Goal: Check status: Check status

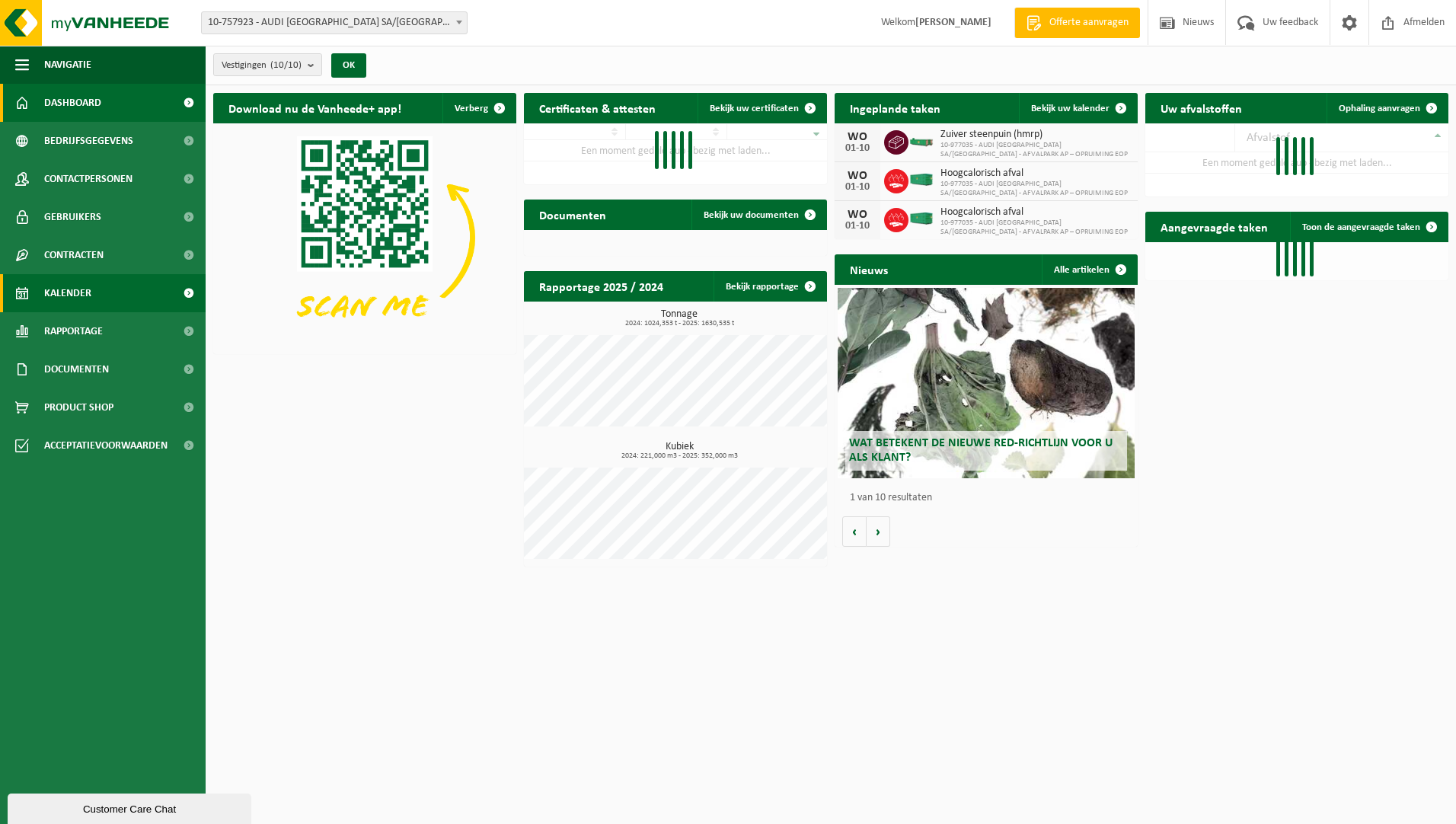
click at [101, 283] on link "Kalender" at bounding box center [103, 293] width 206 height 38
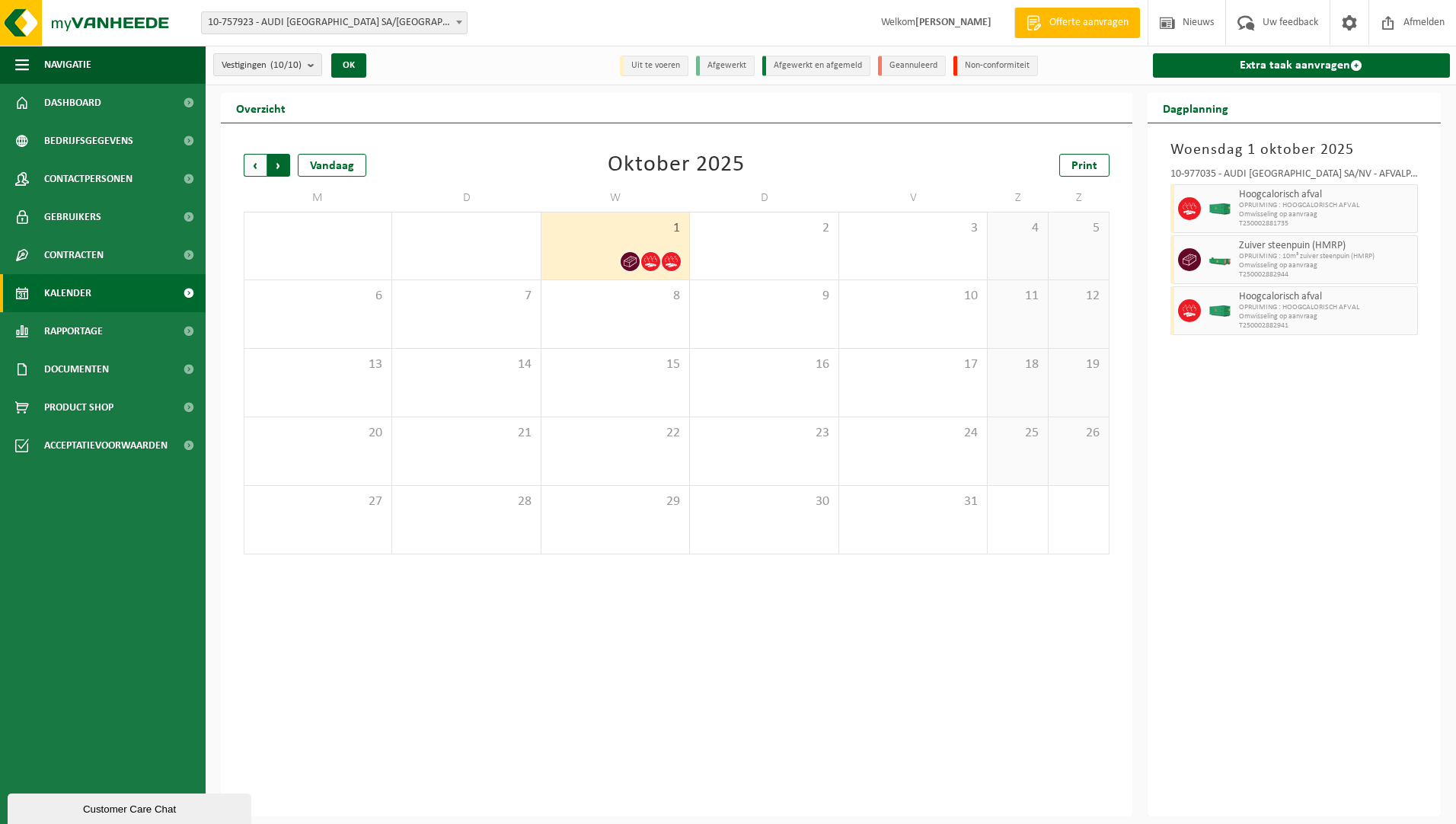
click at [257, 159] on span "Vorige" at bounding box center [255, 165] width 23 height 23
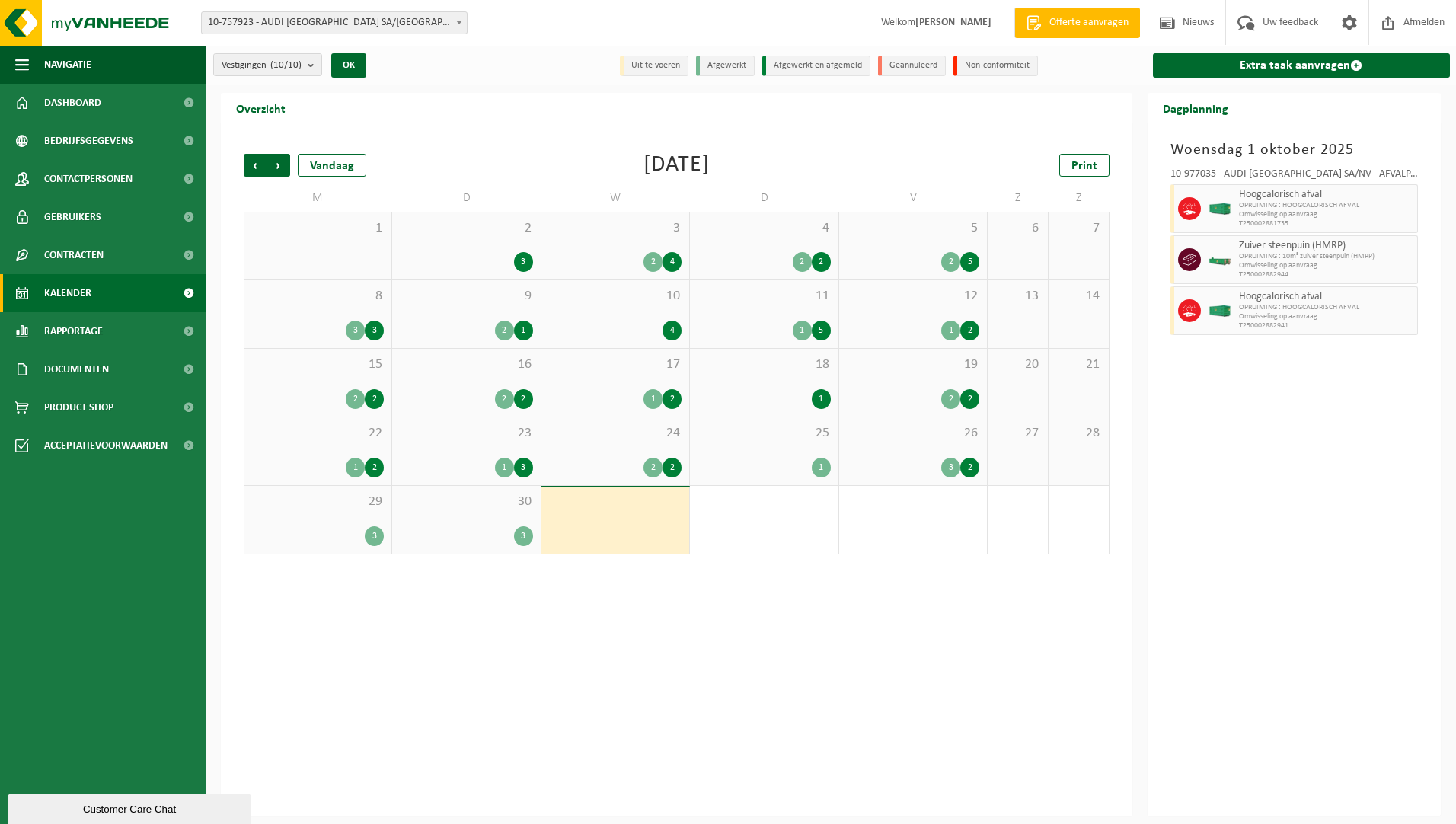
click at [1294, 257] on span "OPRUIMING : 10m³ zuiver steenpuin (HMRP)" at bounding box center [1327, 256] width 175 height 9
drag, startPoint x: 1294, startPoint y: 257, endPoint x: 1281, endPoint y: 258, distance: 13.0
click at [1281, 258] on span "OPRUIMING : 10m³ zuiver steenpuin (HMRP)" at bounding box center [1327, 256] width 175 height 9
click at [278, 160] on span "Volgende" at bounding box center [279, 165] width 23 height 23
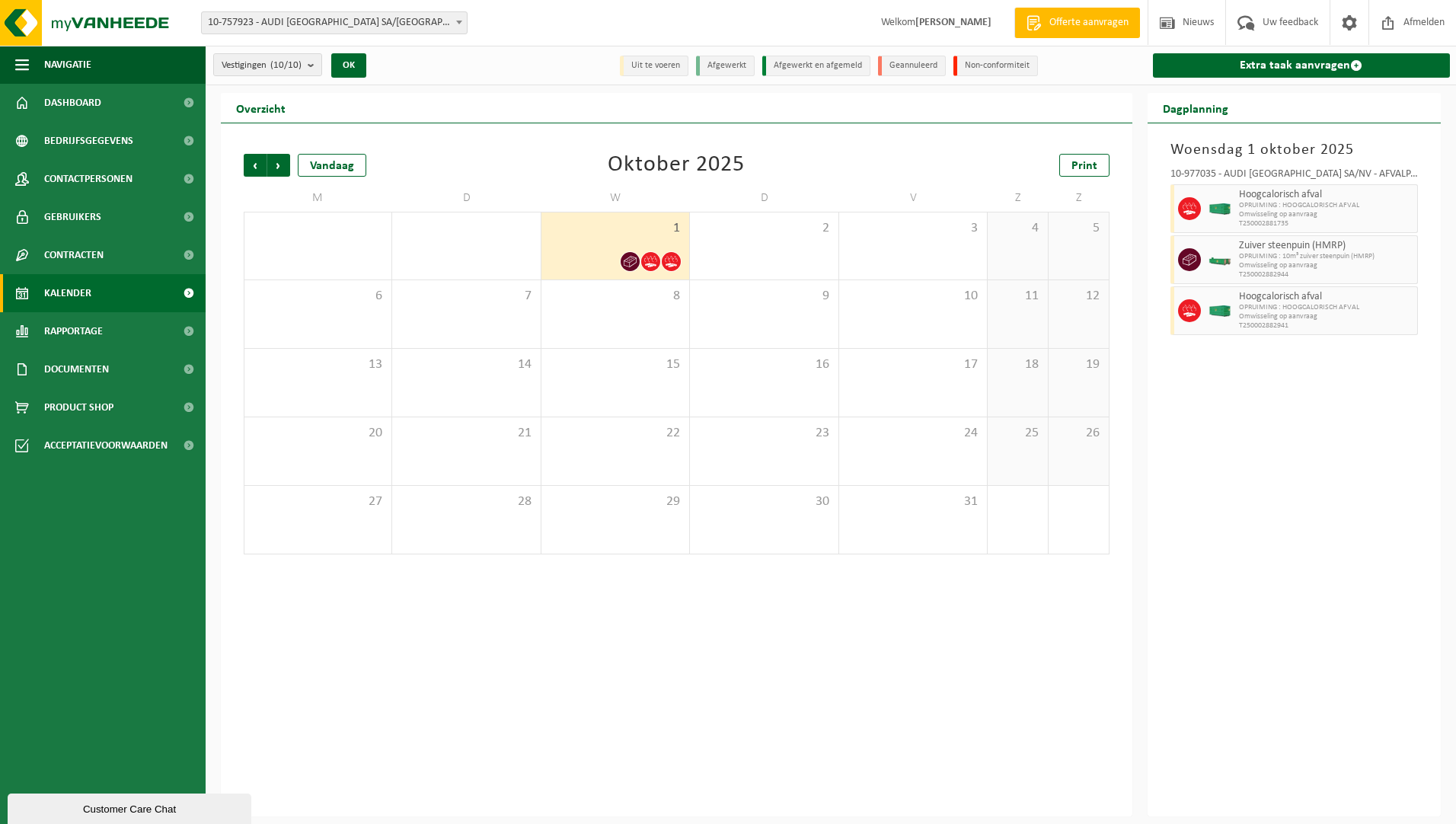
click at [1288, 256] on span "OPRUIMING : 10m³ zuiver steenpuin (HMRP)" at bounding box center [1327, 256] width 175 height 9
click at [624, 252] on div at bounding box center [629, 261] width 20 height 20
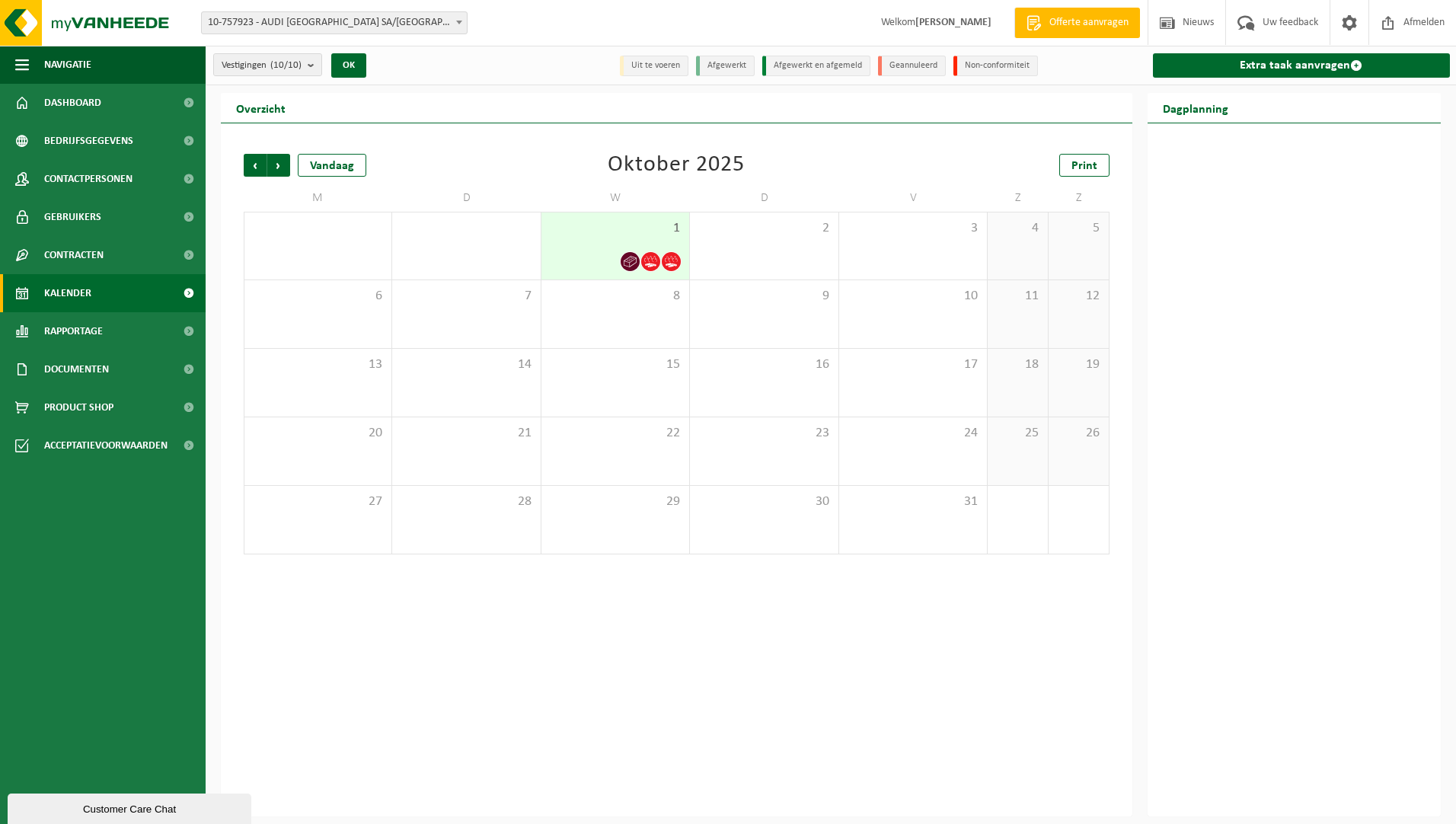
click at [624, 252] on div at bounding box center [629, 261] width 20 height 20
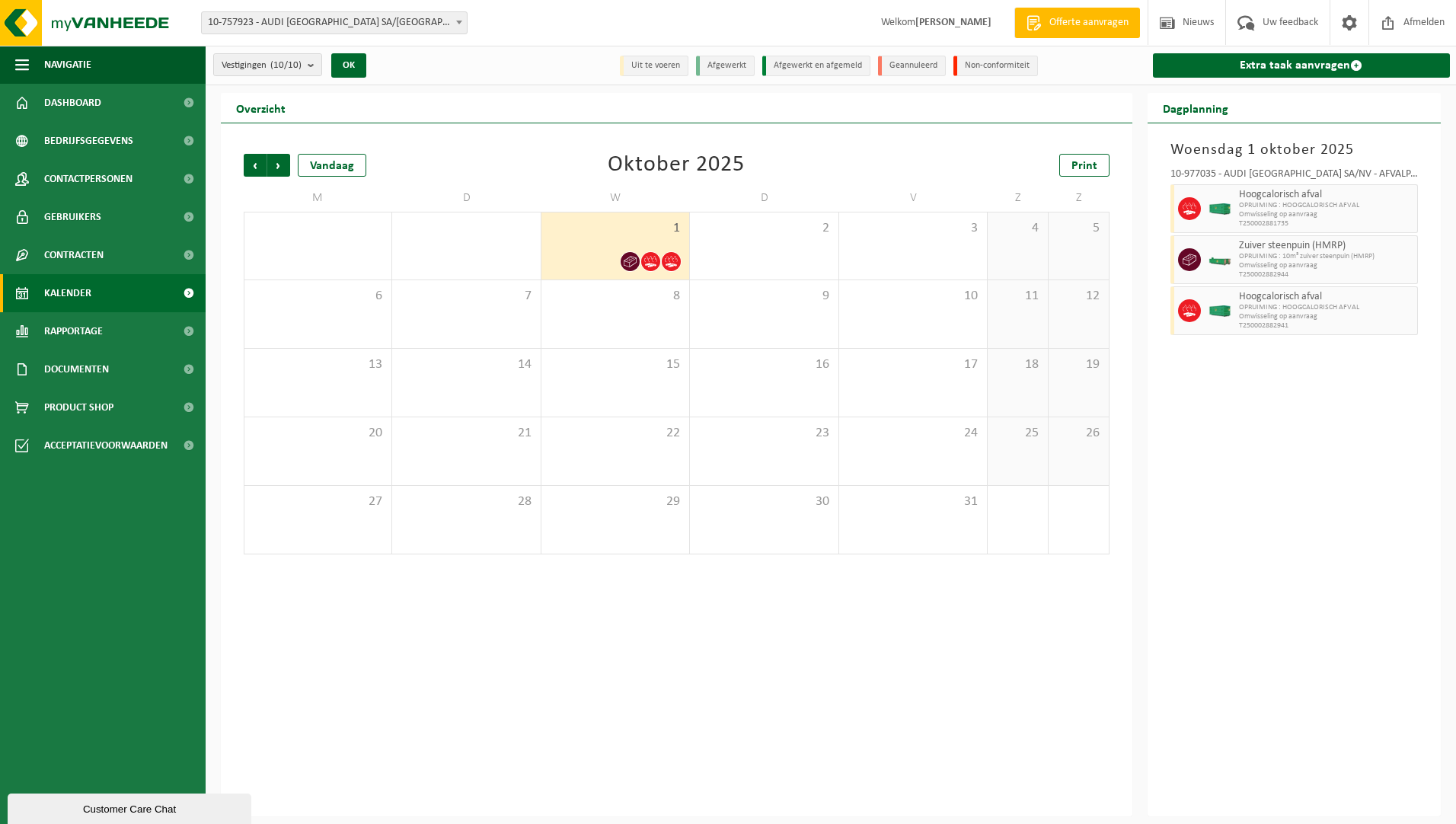
click at [1257, 204] on span "OPRUIMING : HOOGCALORISCH AFVAL" at bounding box center [1327, 205] width 175 height 9
click at [1251, 236] on div "Zuiver steenpuin (HMRP) OPRUIMING : 10m³ zuiver steenpuin (HMRP) Omwisseling op…" at bounding box center [1327, 260] width 184 height 49
drag, startPoint x: 1248, startPoint y: 271, endPoint x: 1248, endPoint y: 285, distance: 14.0
click at [1248, 285] on div "10-977035 - AUDI [GEOGRAPHIC_DATA] SA/NV - AFVALPARK AP – OPRUIMING EOP - VORST…" at bounding box center [1295, 249] width 263 height 176
drag, startPoint x: 1248, startPoint y: 285, endPoint x: 1247, endPoint y: 320, distance: 35.0
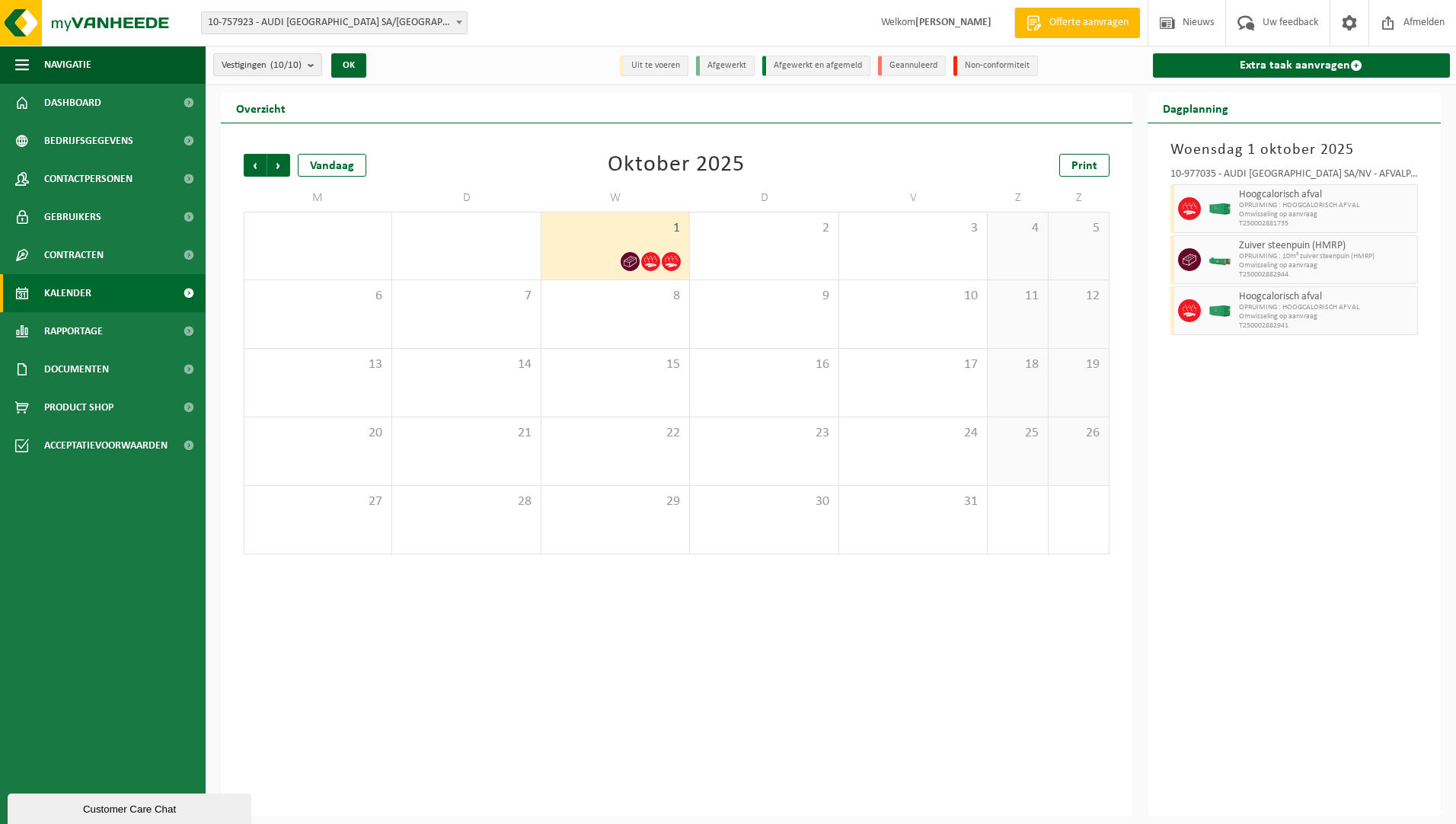
click at [1247, 320] on span "Omwisseling op aanvraag" at bounding box center [1327, 316] width 175 height 9
click at [757, 174] on div "Vorige Volgende Vandaag [DATE] Print" at bounding box center [676, 165] width 866 height 23
